Goal: Navigation & Orientation: Go to known website

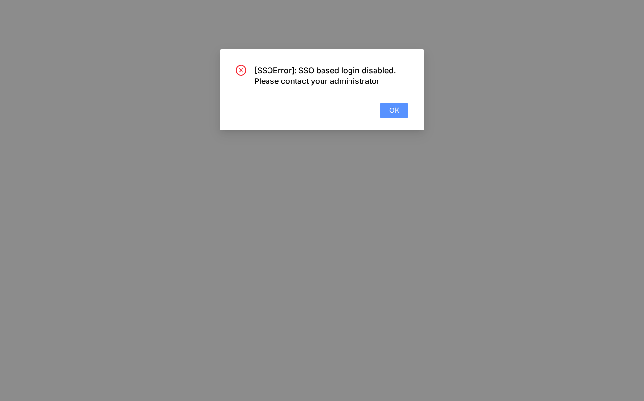
click at [392, 111] on span "OK" at bounding box center [394, 110] width 10 height 11
